Goal: Task Accomplishment & Management: Complete application form

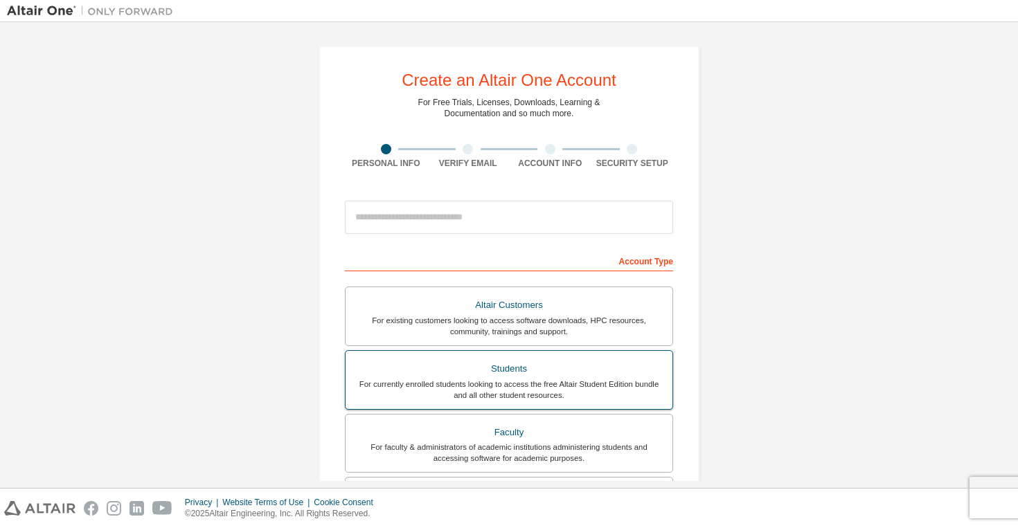
click at [473, 368] on div "Students" at bounding box center [509, 368] width 310 height 19
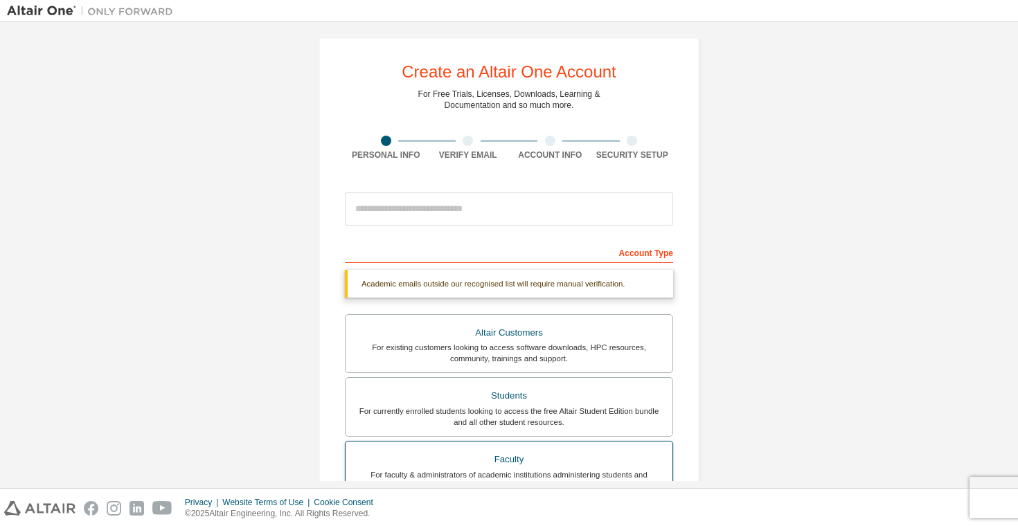
scroll to position [13, 0]
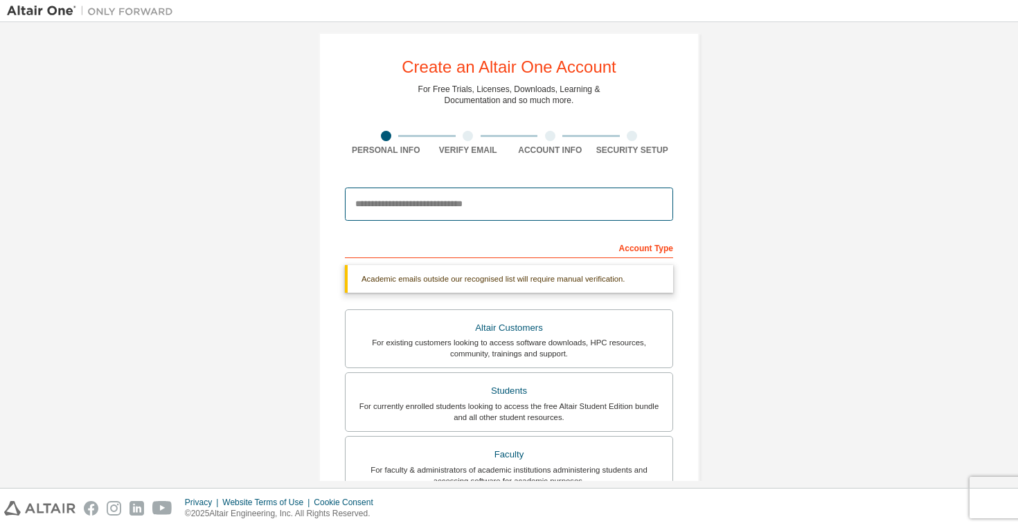
click at [533, 208] on input "email" at bounding box center [509, 204] width 328 height 33
type input "**********"
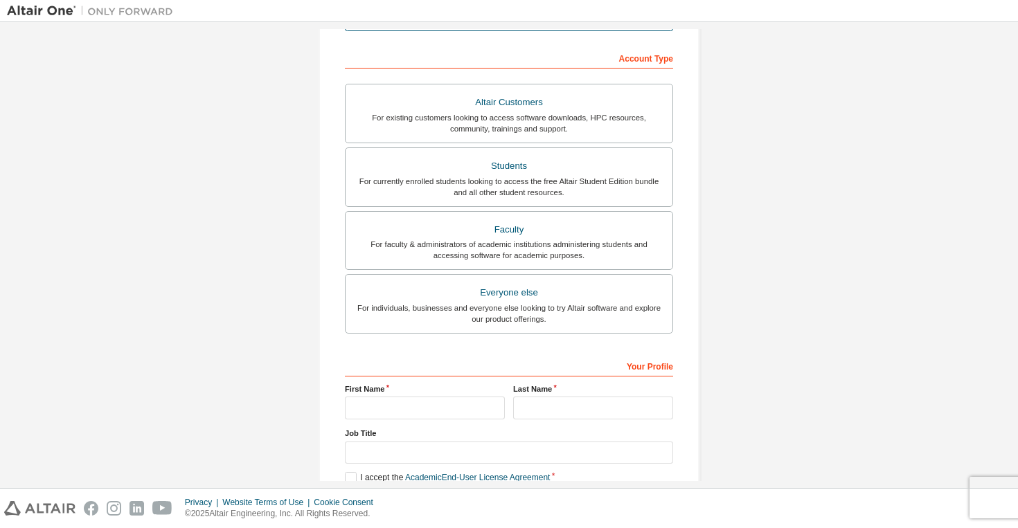
scroll to position [210, 0]
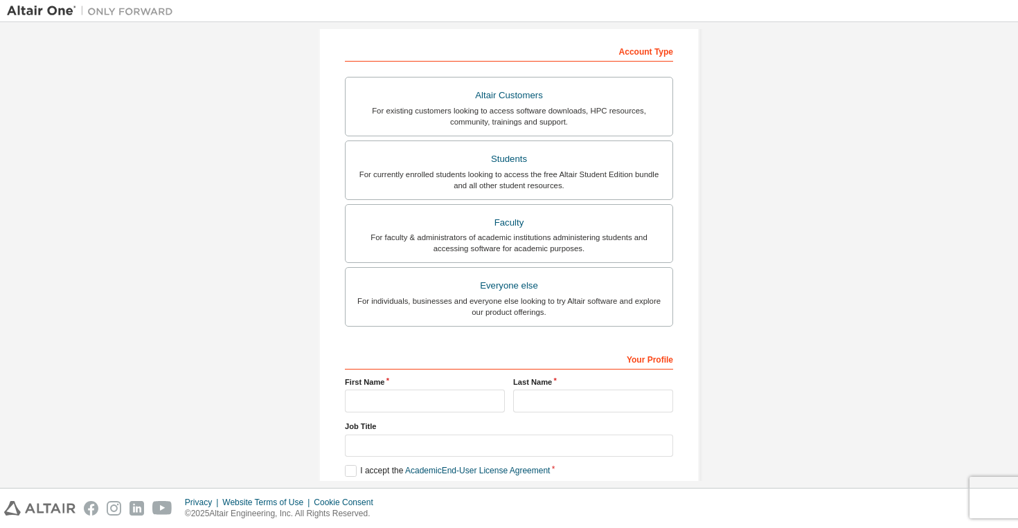
click at [469, 386] on label "First Name" at bounding box center [425, 382] width 160 height 11
click at [469, 398] on input "text" at bounding box center [425, 401] width 160 height 23
type input "*****"
type input "*******"
click at [473, 451] on input "text" at bounding box center [509, 446] width 328 height 23
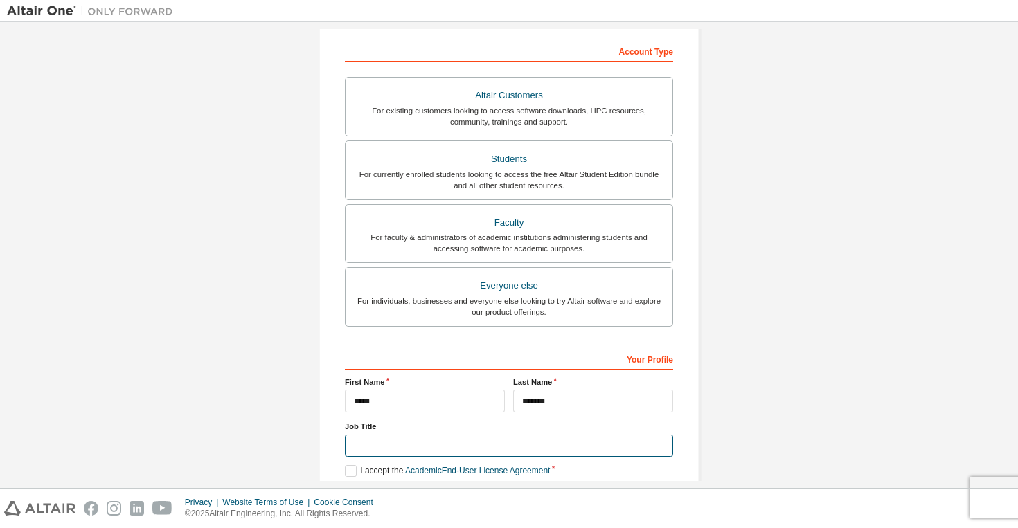
scroll to position [281, 0]
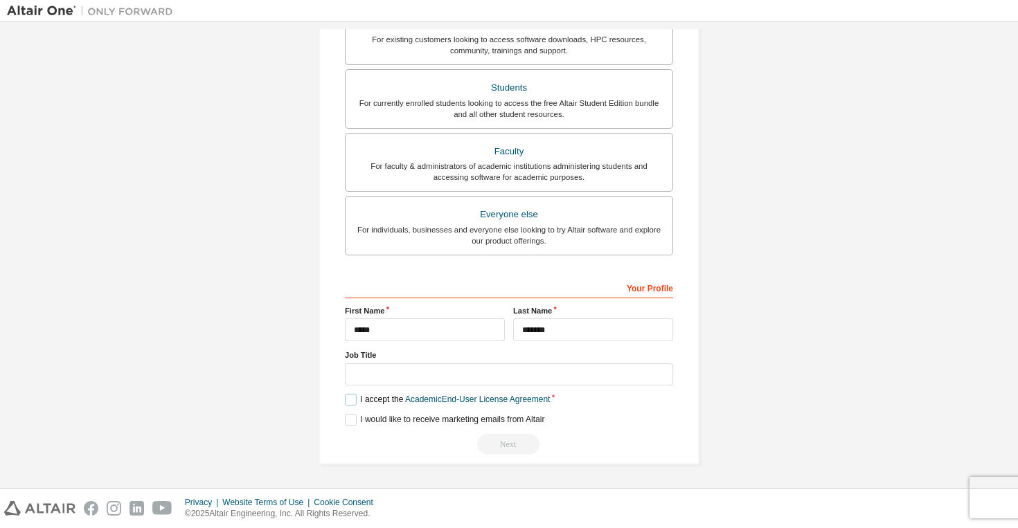
click at [350, 398] on label "I accept the Academic End-User License Agreement" at bounding box center [447, 400] width 205 height 12
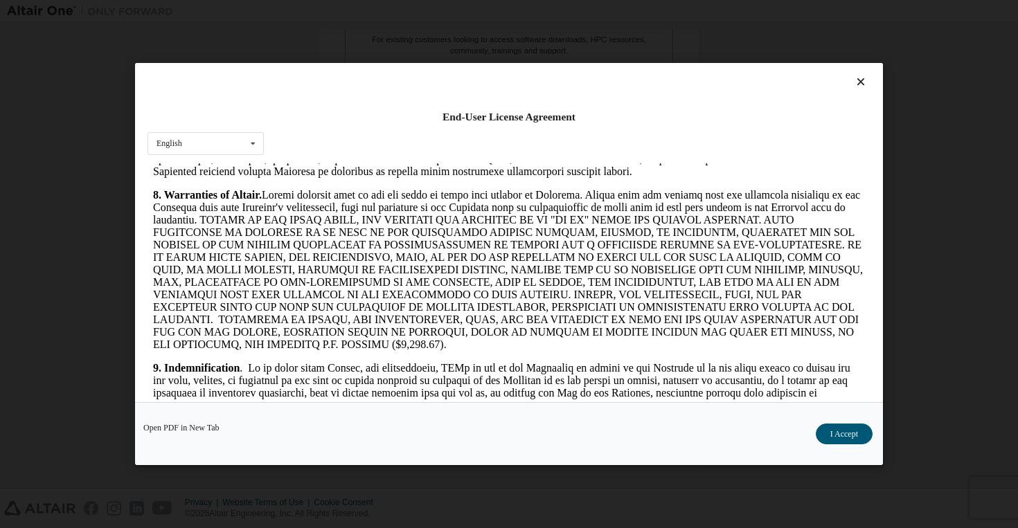
scroll to position [1567, 0]
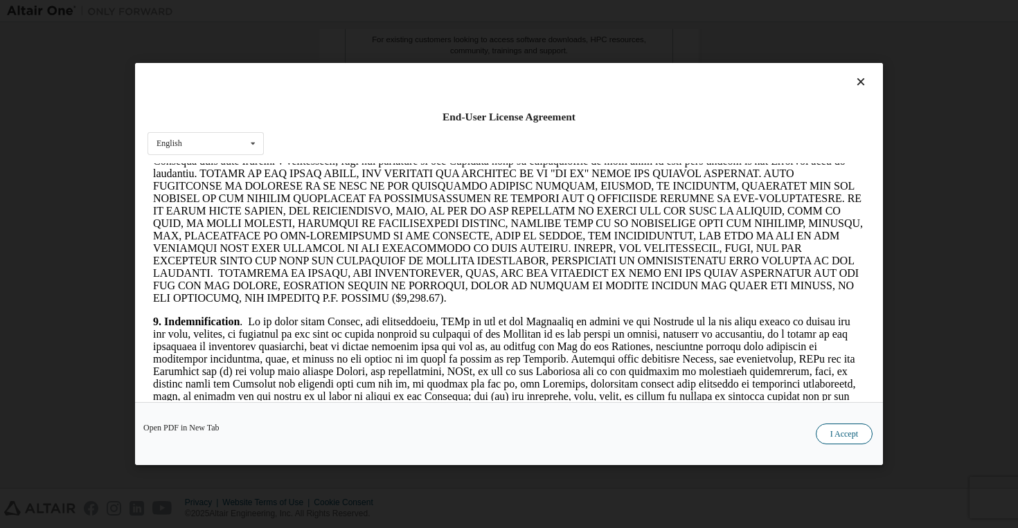
click at [840, 434] on button "I Accept" at bounding box center [844, 434] width 57 height 21
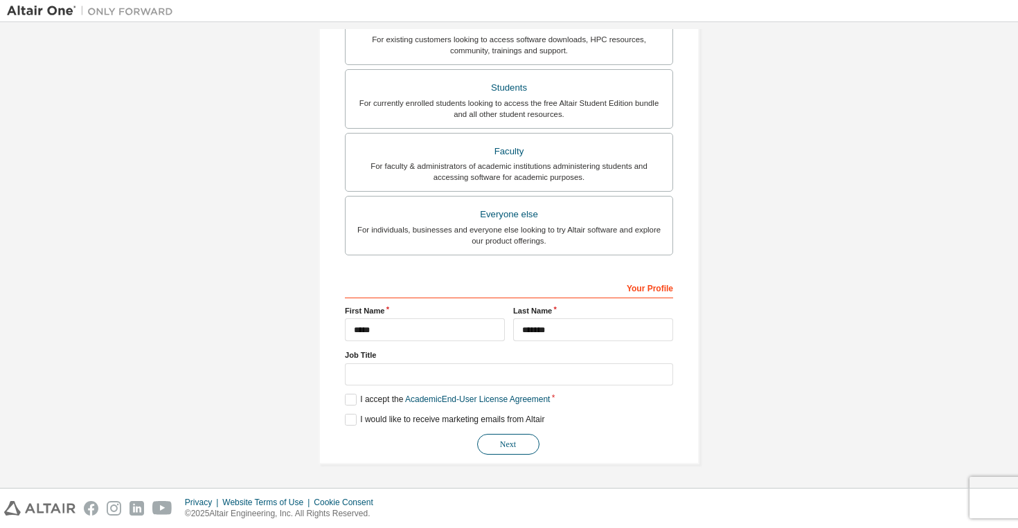
click at [524, 438] on button "Next" at bounding box center [508, 444] width 62 height 21
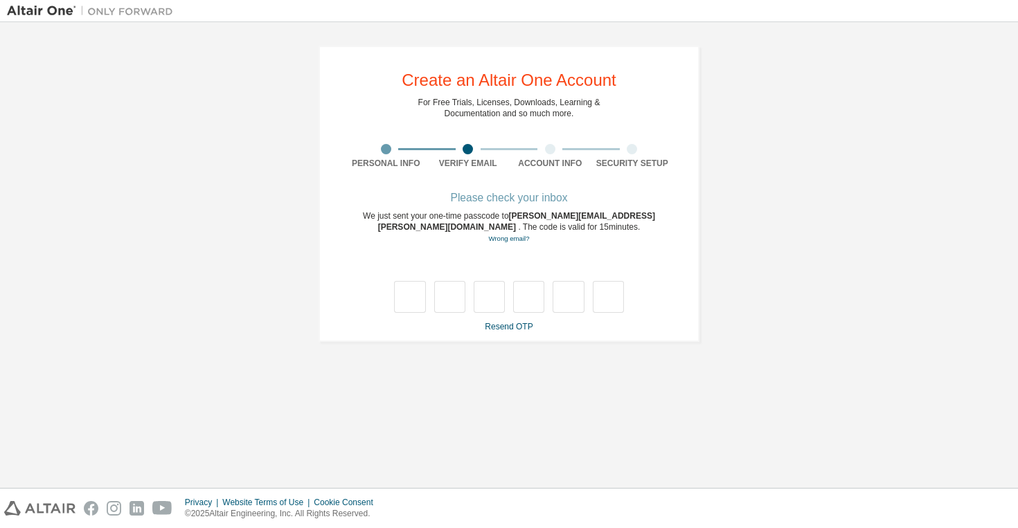
scroll to position [0, 0]
type input "*"
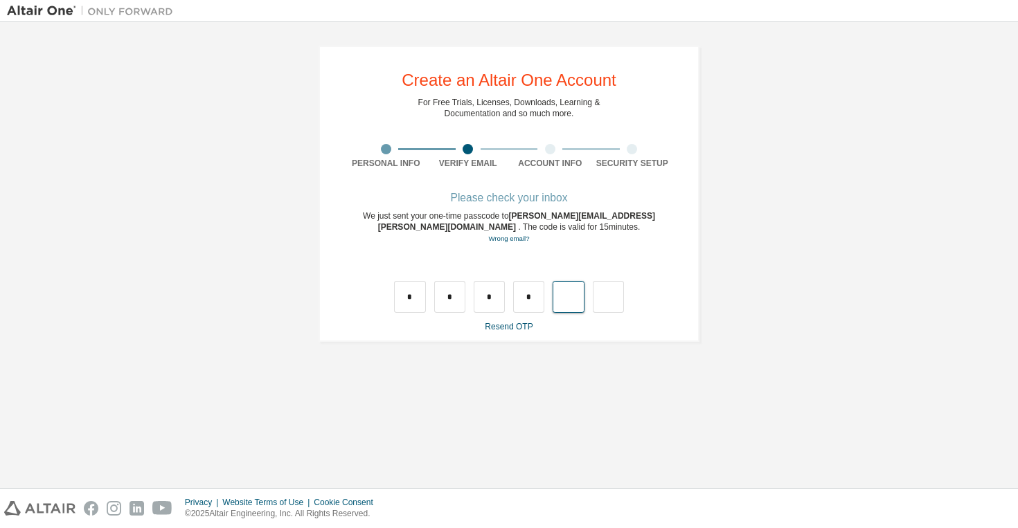
type input "*"
